Goal: Task Accomplishment & Management: Use online tool/utility

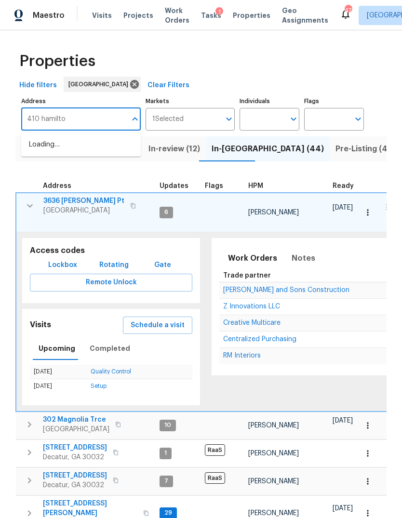
type input "410 [PERSON_NAME]"
click at [89, 146] on li "[STREET_ADDRESS][PERSON_NAME][PERSON_NAME]" at bounding box center [80, 150] width 119 height 26
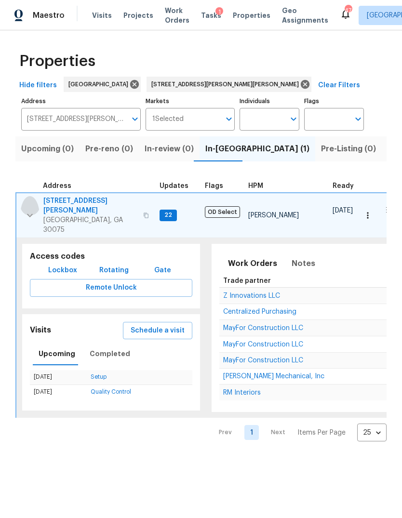
click at [25, 210] on icon "button" at bounding box center [30, 216] width 12 height 12
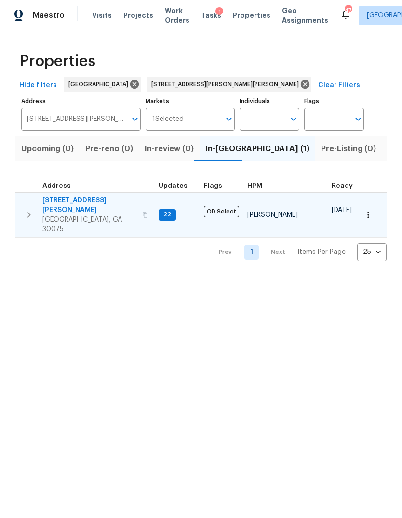
click at [32, 209] on icon "button" at bounding box center [29, 215] width 12 height 12
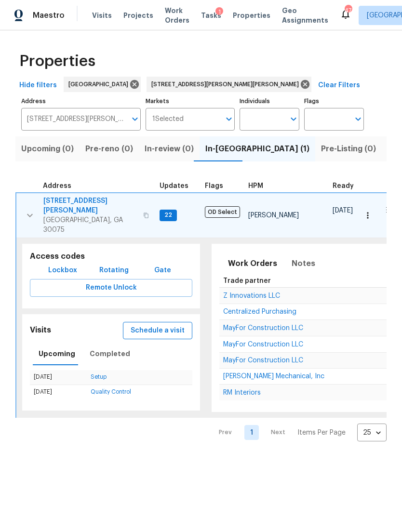
click at [165, 325] on span "Schedule a visit" at bounding box center [158, 331] width 54 height 12
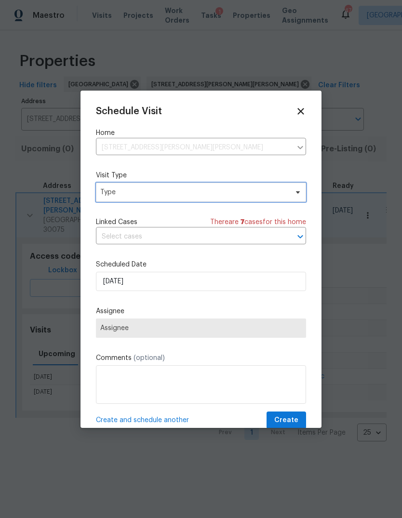
click at [211, 198] on span "Type" at bounding box center [201, 192] width 210 height 19
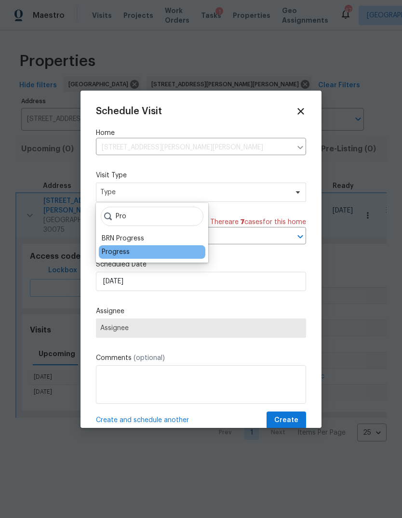
type input "Pro"
click at [122, 256] on div "Progress" at bounding box center [116, 252] width 28 height 10
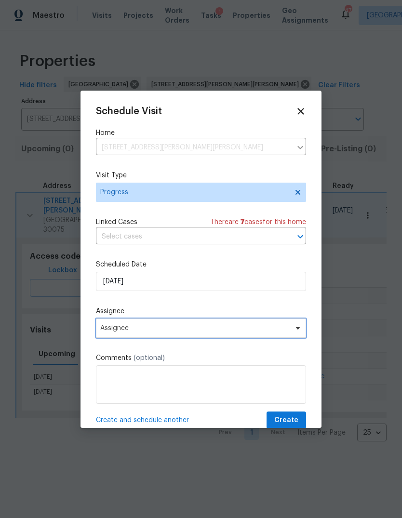
click at [160, 332] on span "Assignee" at bounding box center [194, 328] width 189 height 8
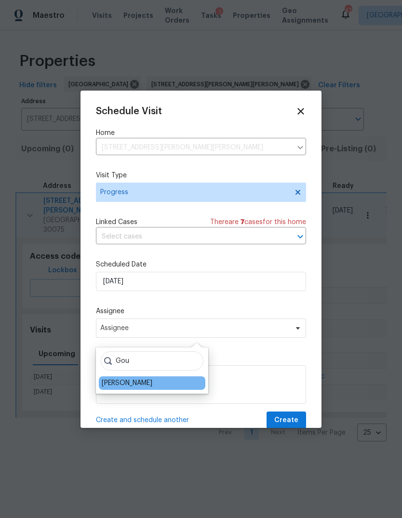
type input "Gou"
click at [135, 381] on div "[PERSON_NAME]" at bounding box center [127, 383] width 51 height 10
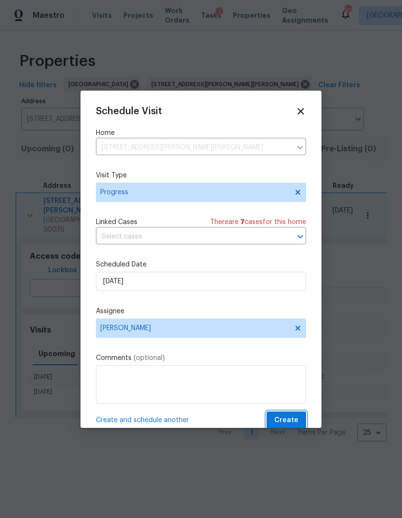
click at [284, 425] on span "Create" at bounding box center [286, 420] width 24 height 12
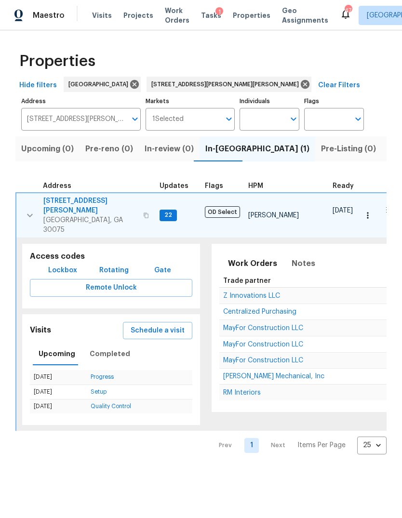
click at [367, 212] on icon "button" at bounding box center [367, 215] width 1 height 6
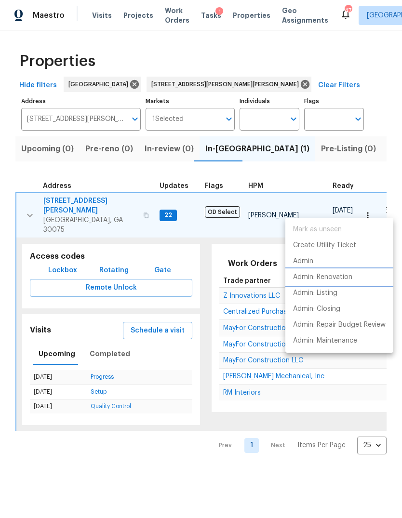
click at [337, 278] on p "Admin: Renovation" at bounding box center [322, 277] width 59 height 10
